Goal: Task Accomplishment & Management: Manage account settings

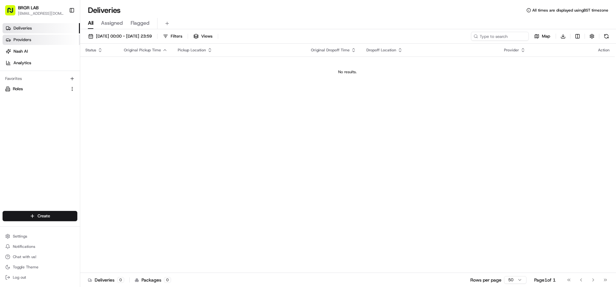
click at [16, 39] on span "Providers" at bounding box center [22, 40] width 18 height 6
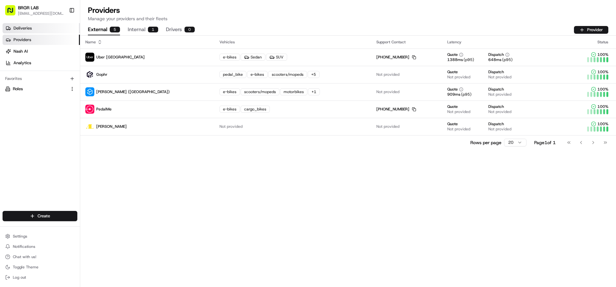
click at [31, 24] on link "Deliveries" at bounding box center [41, 28] width 77 height 10
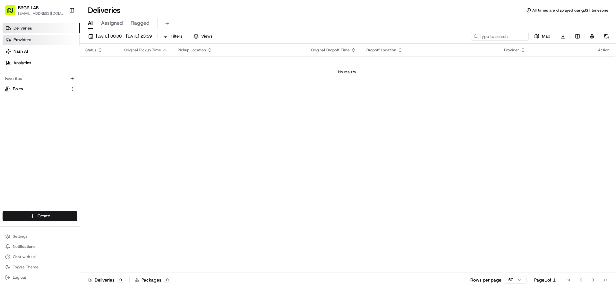
click at [14, 37] on span "Providers" at bounding box center [22, 40] width 18 height 6
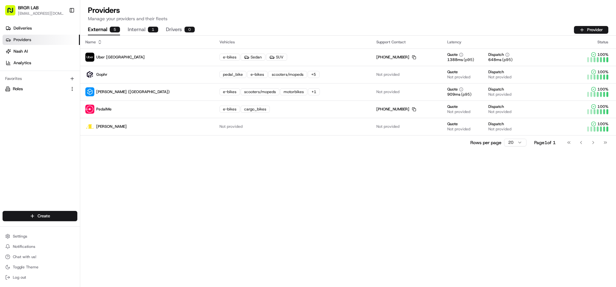
click at [144, 30] on button "Internal 1" at bounding box center [143, 29] width 30 height 11
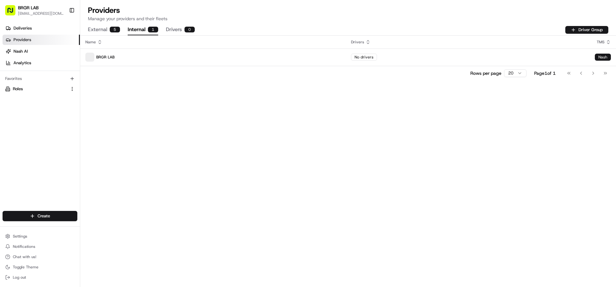
click at [102, 29] on button "External 5" at bounding box center [104, 29] width 32 height 11
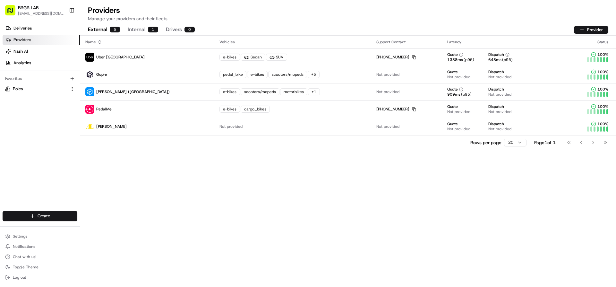
click at [175, 29] on button "Drivers 0" at bounding box center [180, 29] width 29 height 11
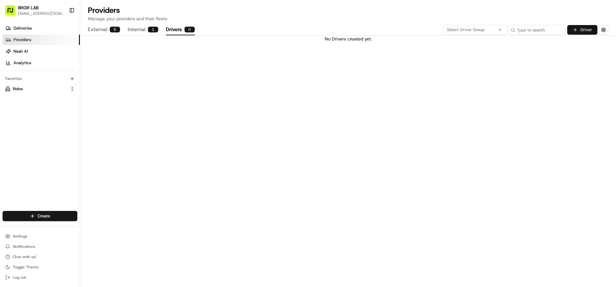
click at [576, 31] on button "Driver" at bounding box center [582, 30] width 30 height 10
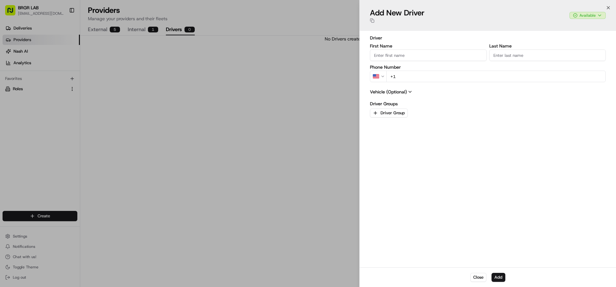
click at [418, 52] on input "First Name" at bounding box center [428, 55] width 117 height 12
type input "[PERSON_NAME]"
click at [437, 76] on input "+1" at bounding box center [495, 77] width 219 height 12
click at [383, 79] on button "US" at bounding box center [378, 77] width 17 height 12
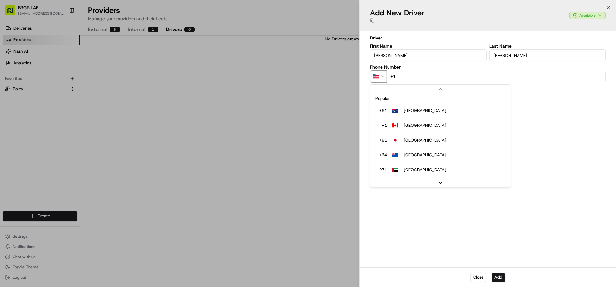
scroll to position [12, 0]
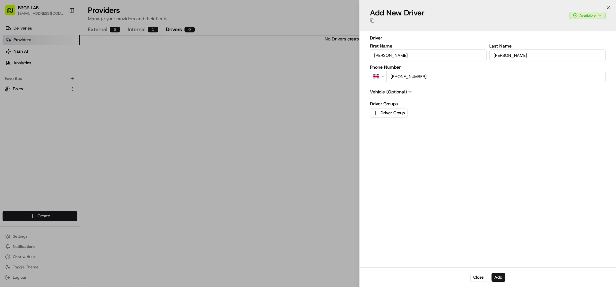
type input "[PHONE_NUMBER]"
click at [409, 92] on icon at bounding box center [410, 91] width 3 height 1
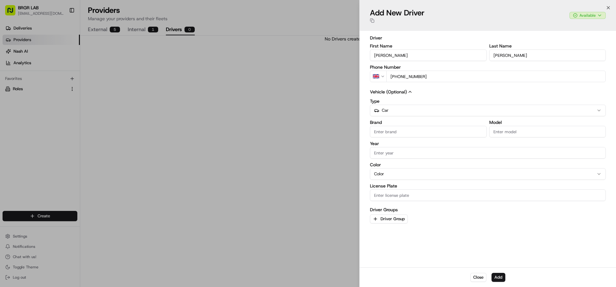
click at [405, 130] on input "Brand" at bounding box center [428, 132] width 117 height 12
type input "Volkswagen"
type input "Golf"
type input "2020"
click at [424, 175] on div "Color Color" at bounding box center [488, 170] width 236 height 17
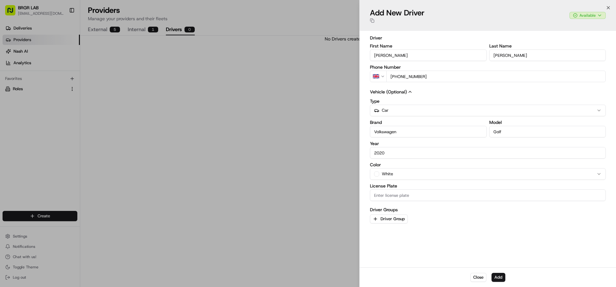
click at [393, 194] on input "License Plate" at bounding box center [488, 195] width 236 height 12
type input "BR62 LAB"
click at [390, 220] on button "Driver Group" at bounding box center [389, 218] width 38 height 9
click at [402, 254] on span "BRGR LAB" at bounding box center [419, 252] width 79 height 6
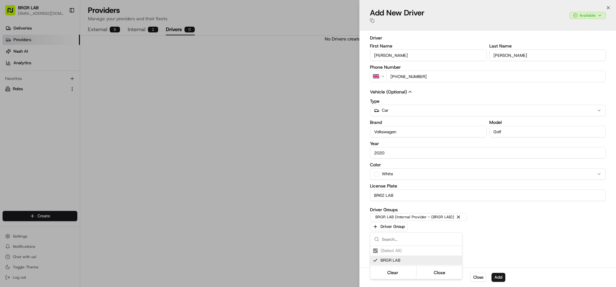
click at [489, 245] on div at bounding box center [308, 143] width 616 height 287
click at [500, 277] on button "Add" at bounding box center [498, 277] width 14 height 9
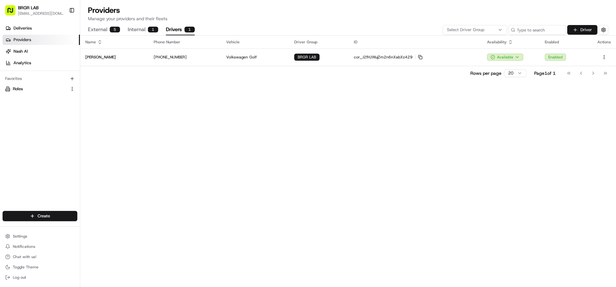
click at [582, 31] on button "Driver" at bounding box center [582, 30] width 30 height 10
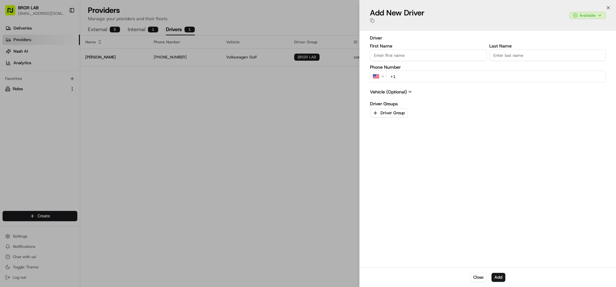
click at [395, 52] on input "First Name" at bounding box center [428, 55] width 117 height 12
type input "[PERSON_NAME]"
type input "Shaikh"
click at [384, 76] on icon "button" at bounding box center [382, 76] width 4 height 4
click at [422, 77] on input "+44" at bounding box center [495, 77] width 219 height 12
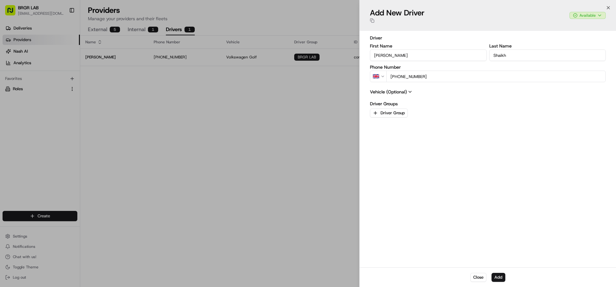
type input "[PHONE_NUMBER]"
click at [411, 91] on icon at bounding box center [409, 91] width 5 height 5
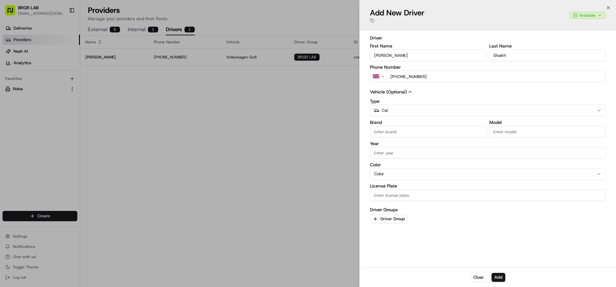
click at [402, 129] on input "Brand" at bounding box center [428, 132] width 117 height 12
type input "v"
type input "Volkswagen"
type input "Polo"
type input "2008"
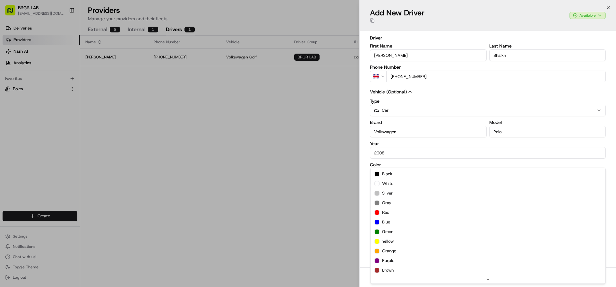
click at [398, 174] on div "Color Color black white silver gray red blue green yellow orange purple brown b…" at bounding box center [488, 170] width 236 height 17
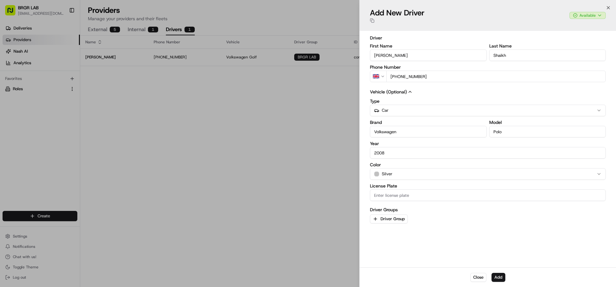
click at [397, 195] on input "License Plate" at bounding box center [488, 195] width 236 height 12
type input "NH08 GRU"
click at [388, 219] on button "Driver Group" at bounding box center [389, 218] width 38 height 9
click at [388, 251] on span "BRGR LAB" at bounding box center [419, 252] width 79 height 6
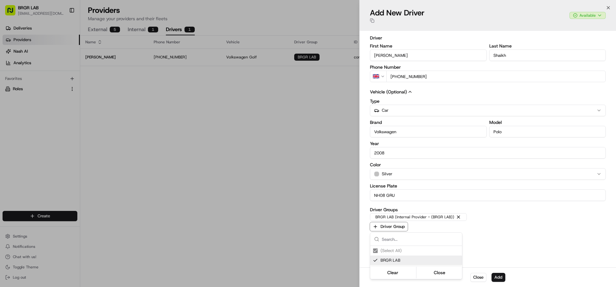
click at [497, 279] on div at bounding box center [308, 143] width 616 height 287
click at [498, 278] on button "Add" at bounding box center [498, 277] width 14 height 9
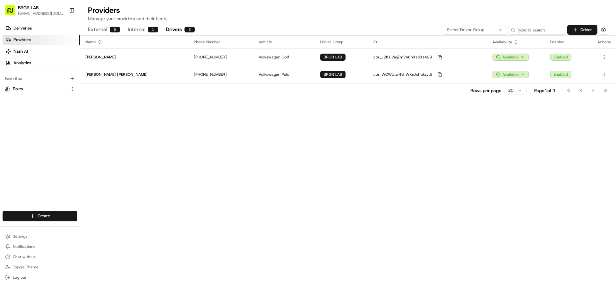
click at [102, 29] on button "External 5" at bounding box center [104, 29] width 32 height 11
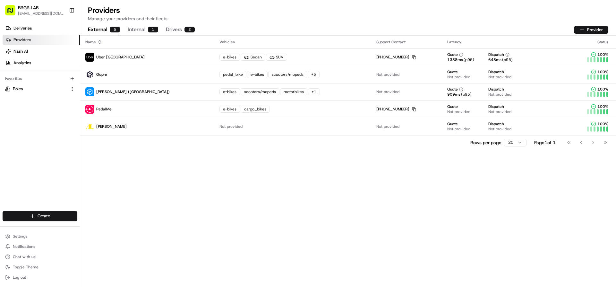
click at [133, 29] on button "Internal 1" at bounding box center [143, 29] width 30 height 11
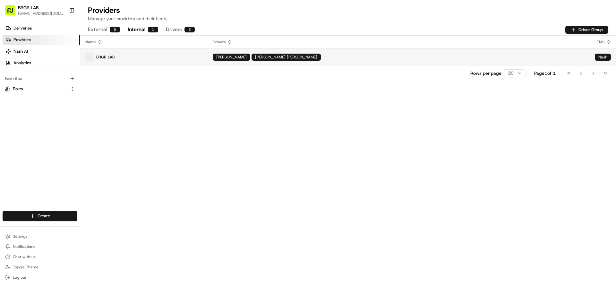
click at [94, 56] on span at bounding box center [89, 57] width 9 height 9
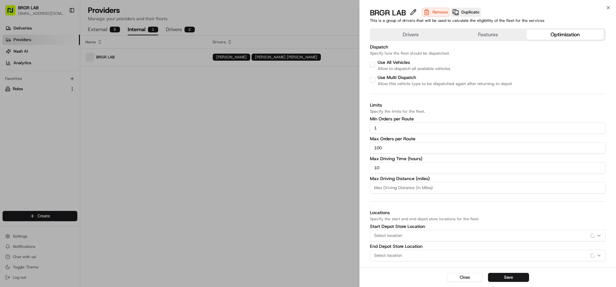
click at [565, 36] on button "Optimization" at bounding box center [564, 35] width 77 height 10
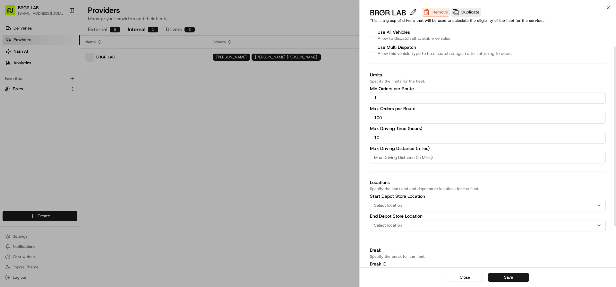
scroll to position [32, 0]
click at [402, 96] on input "1" at bounding box center [488, 96] width 236 height 12
type input "2"
type input "1"
drag, startPoint x: 393, startPoint y: 115, endPoint x: 355, endPoint y: 113, distance: 37.2
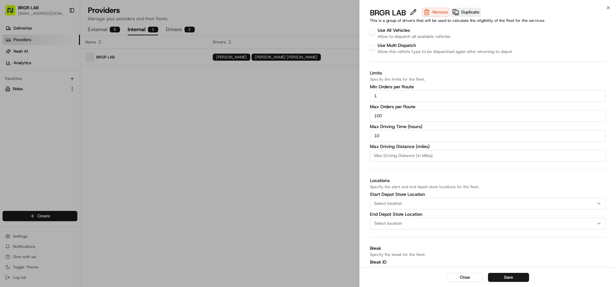
click at [355, 113] on body "BRGR LAB [EMAIL_ADDRESS][DOMAIN_NAME] Toggle Sidebar Deliveries Providers [PERS…" at bounding box center [308, 143] width 616 height 287
type input "2"
click at [415, 131] on input "10" at bounding box center [488, 136] width 236 height 12
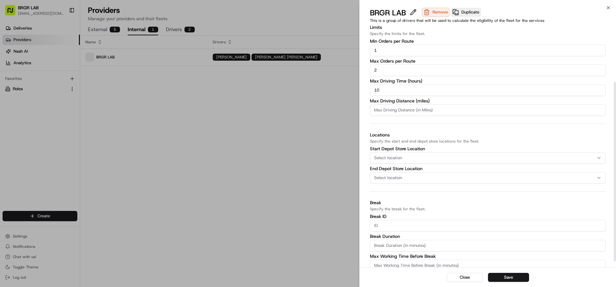
scroll to position [80, 0]
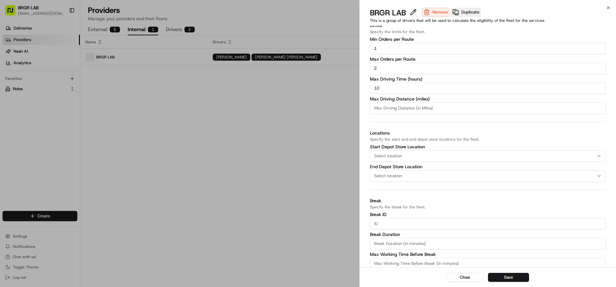
click at [409, 154] on div "Select location" at bounding box center [487, 156] width 232 height 6
type input "s"
type input "b"
type input "6"
type input "b"
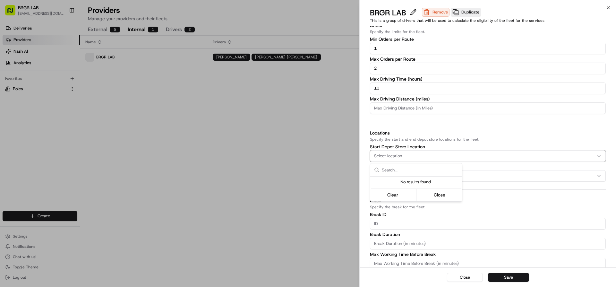
click at [558, 122] on div at bounding box center [308, 143] width 616 height 287
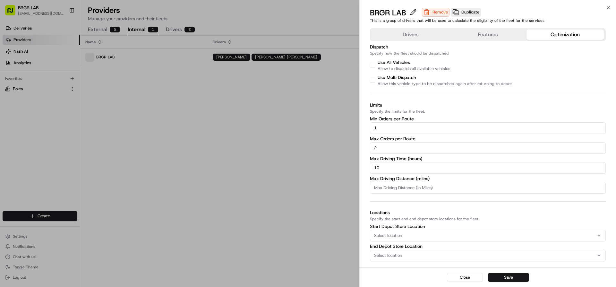
scroll to position [2, 0]
click at [485, 31] on button "Features" at bounding box center [487, 33] width 77 height 10
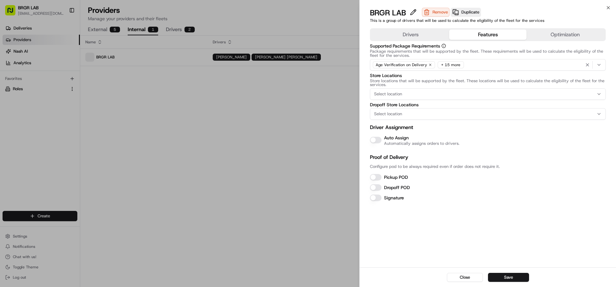
click at [474, 94] on div "Select location" at bounding box center [487, 94] width 232 height 6
click at [474, 94] on div at bounding box center [308, 143] width 616 height 287
click at [476, 111] on div "Select location" at bounding box center [487, 114] width 232 height 6
click at [476, 111] on div at bounding box center [308, 143] width 616 height 287
click at [378, 147] on div "Supported Package Requirements Package requirements that will be supported by t…" at bounding box center [488, 123] width 236 height 158
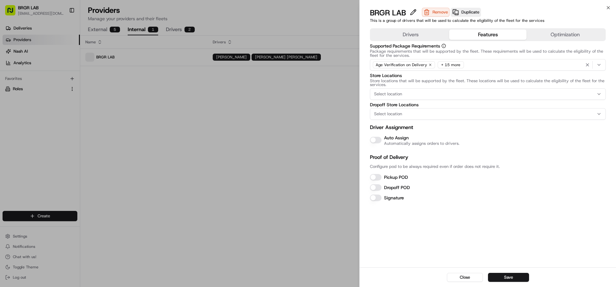
click at [376, 140] on button "Auto Assign" at bounding box center [376, 140] width 12 height 6
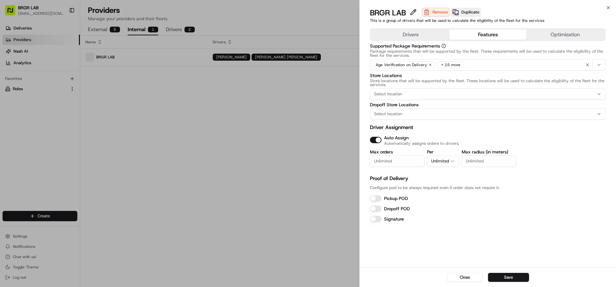
click at [412, 159] on input "Max orders" at bounding box center [397, 161] width 55 height 12
click at [448, 187] on p "Configure pod to be always required even if order does not require it." at bounding box center [488, 188] width 236 height 6
click at [372, 210] on button "Dropoff POD" at bounding box center [376, 208] width 12 height 6
click at [474, 215] on div "Signature" at bounding box center [488, 219] width 236 height 8
click at [515, 279] on button "Save" at bounding box center [508, 277] width 41 height 9
